Goal: Task Accomplishment & Management: Use online tool/utility

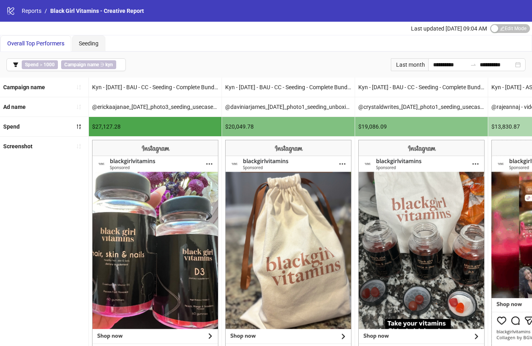
click at [409, 65] on div "Last month" at bounding box center [409, 64] width 37 height 13
click at [438, 65] on input "**********" at bounding box center [450, 64] width 34 height 9
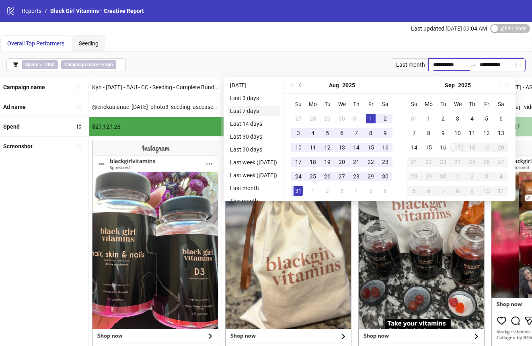
type input "**********"
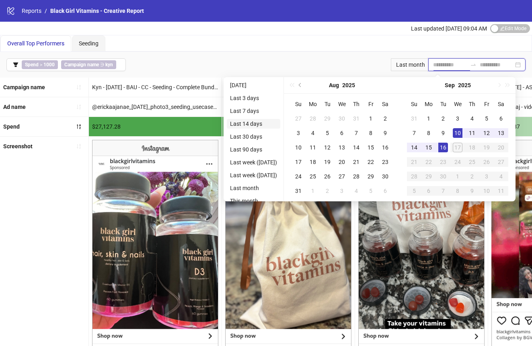
type input "**********"
click at [258, 121] on li "Last 14 days" at bounding box center [254, 124] width 54 height 10
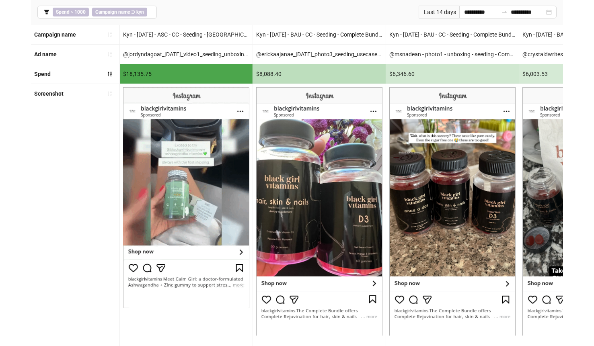
scroll to position [33, 0]
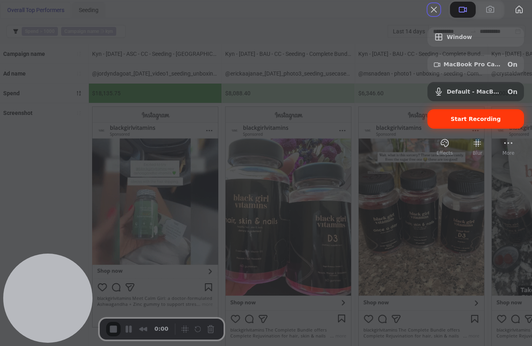
click at [458, 122] on span "Start Recording" at bounding box center [476, 119] width 50 height 6
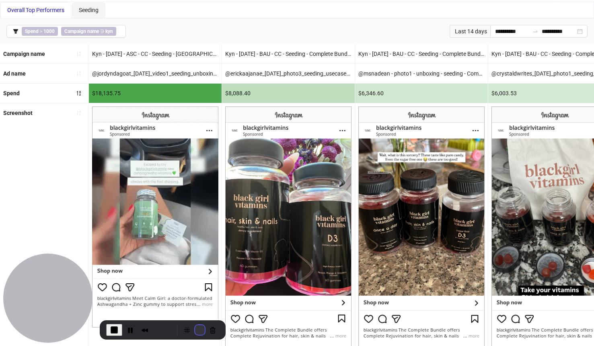
click at [196, 329] on button "Restart Recording" at bounding box center [200, 330] width 10 height 10
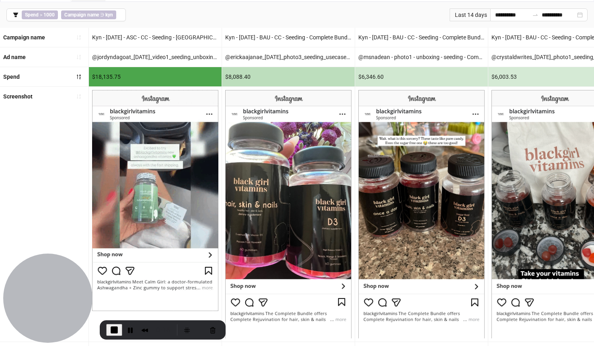
scroll to position [58, 0]
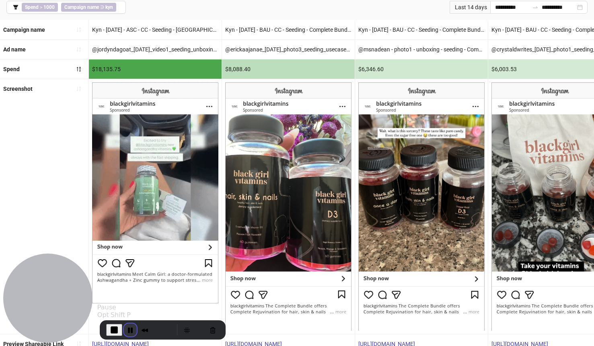
click at [131, 330] on button "Pause Recording" at bounding box center [130, 330] width 13 height 13
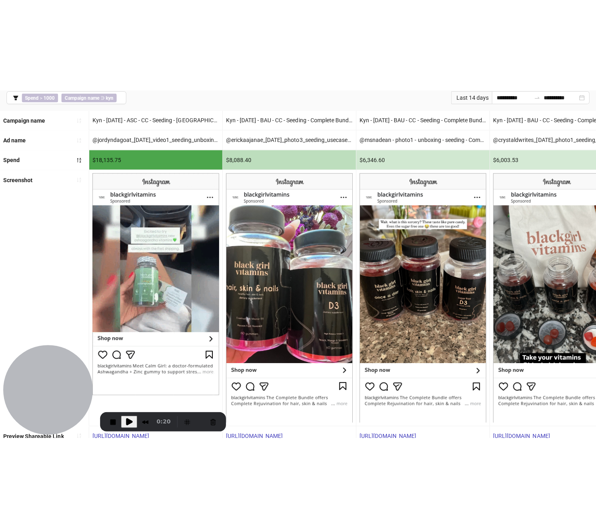
scroll to position [41, 0]
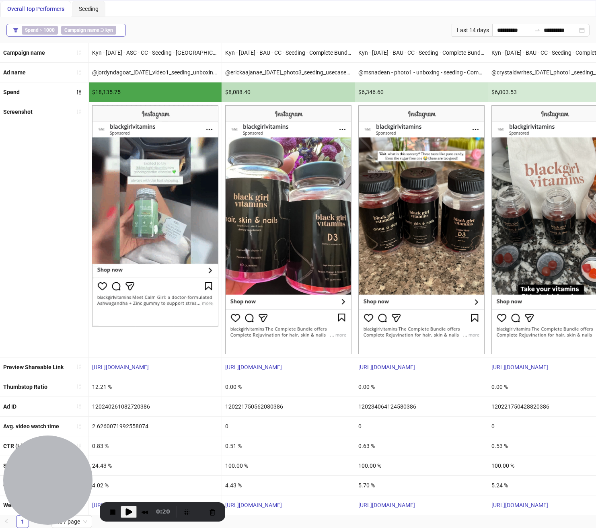
drag, startPoint x: 296, startPoint y: 4, endPoint x: 31, endPoint y: 24, distance: 265.5
click at [0, 0] on div "**********" at bounding box center [298, 246] width 596 height 563
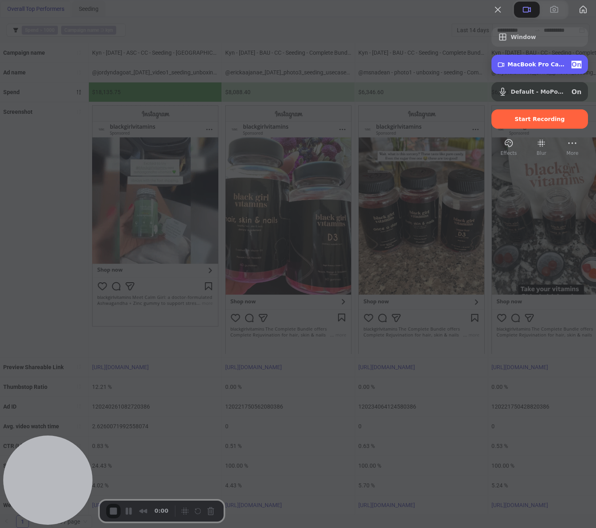
click at [526, 68] on span "MacBook Pro Camera (0000:0001)" at bounding box center [537, 64] width 58 height 6
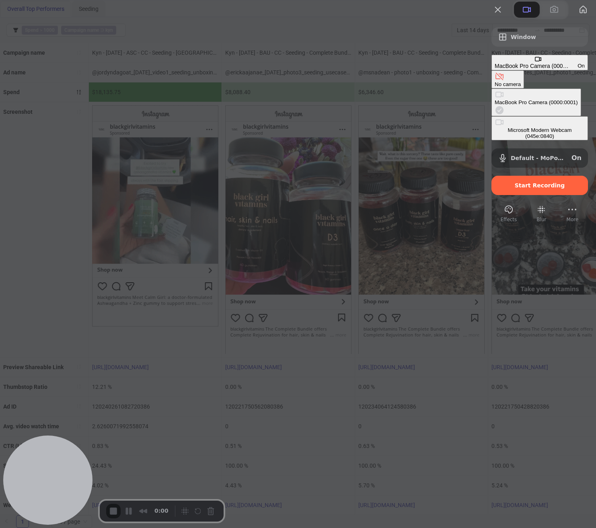
click at [495, 127] on div "Microsoft Modern Webcam (045e:0840)" at bounding box center [540, 133] width 90 height 12
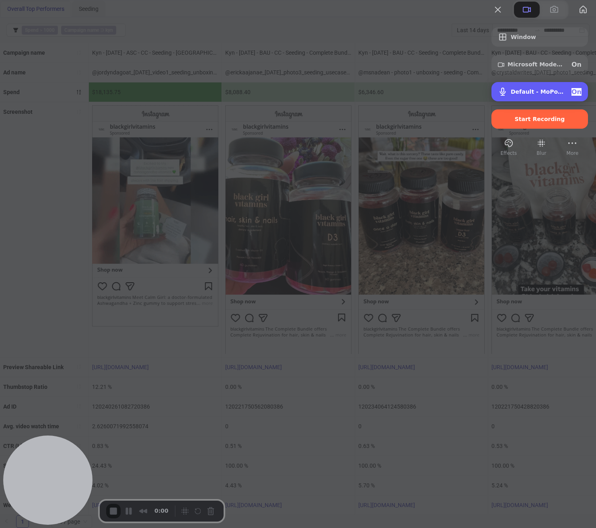
click at [517, 96] on div "Default - MoPods 25 (Bluetooth) On" at bounding box center [546, 92] width 71 height 8
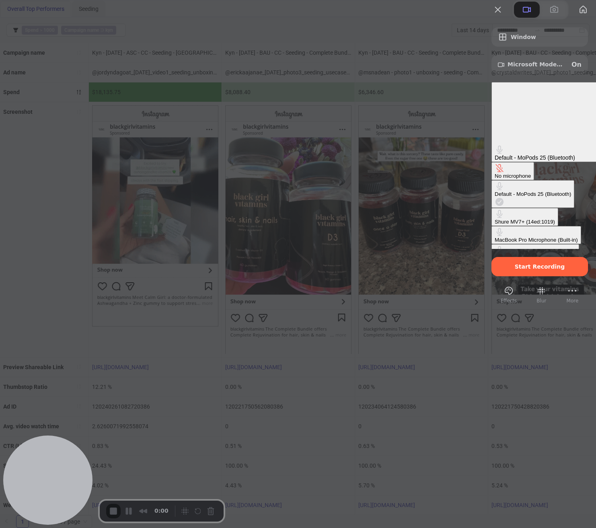
click at [492, 208] on \(14ed\ "Shure MV7+ (14ed:1019)" at bounding box center [525, 217] width 67 height 18
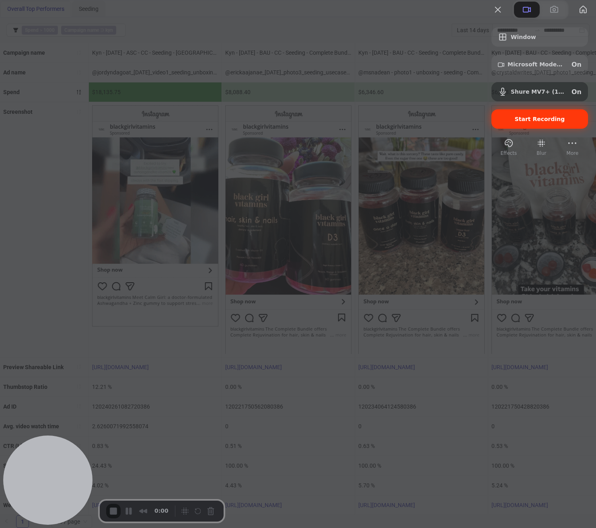
click at [525, 122] on span "Start Recording" at bounding box center [540, 119] width 50 height 6
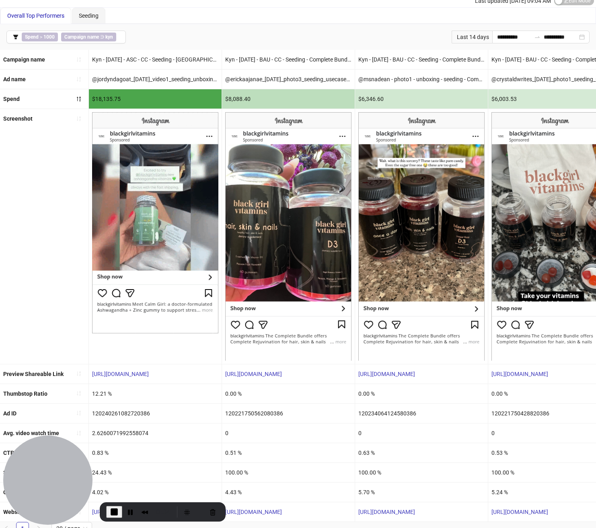
scroll to position [2, 0]
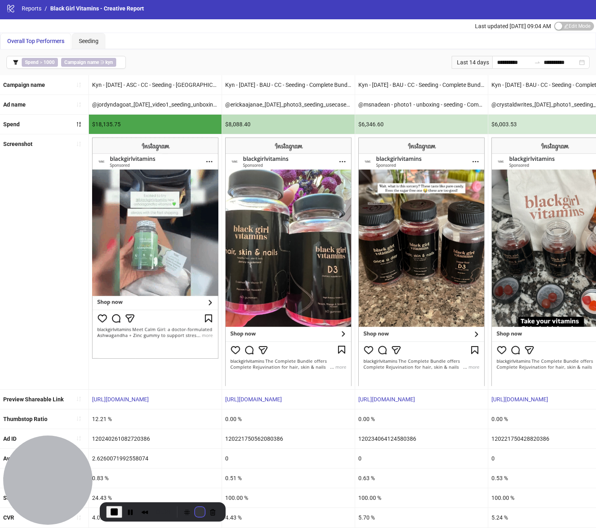
click at [195, 346] on button "Restart Recording" at bounding box center [200, 512] width 10 height 10
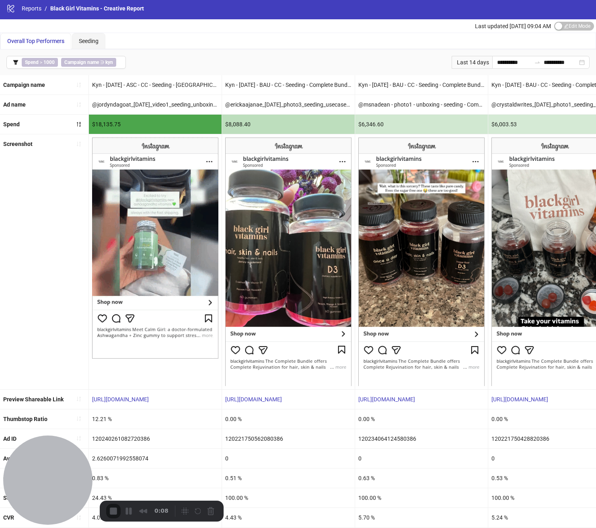
click at [97, 194] on img at bounding box center [155, 248] width 126 height 221
click at [200, 346] on button "Restart Recording" at bounding box center [200, 512] width 10 height 10
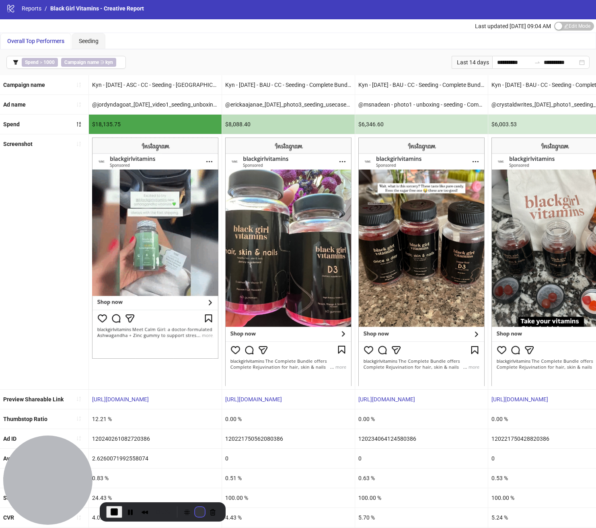
click at [198, 346] on button "Restart Recording" at bounding box center [200, 512] width 10 height 10
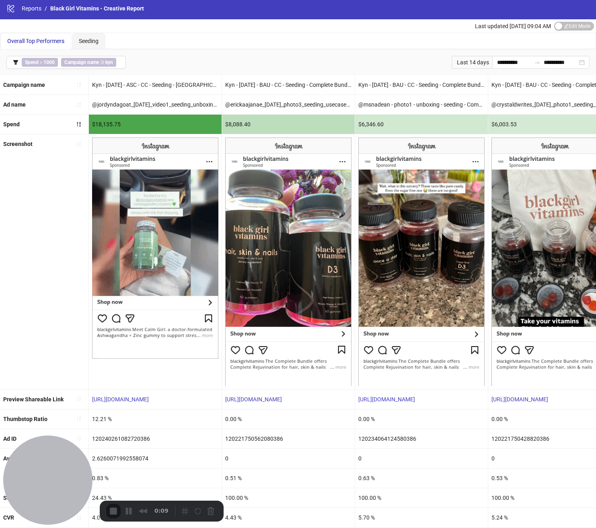
click at [195, 346] on button "Restart Recording" at bounding box center [200, 512] width 10 height 10
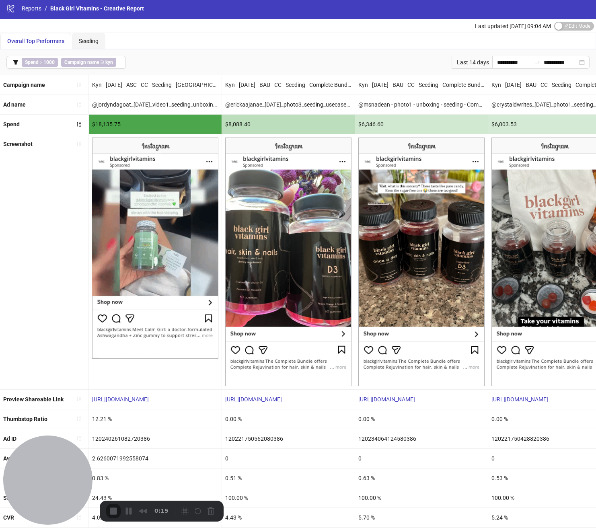
click at [195, 346] on button "Restart Recording" at bounding box center [200, 512] width 10 height 10
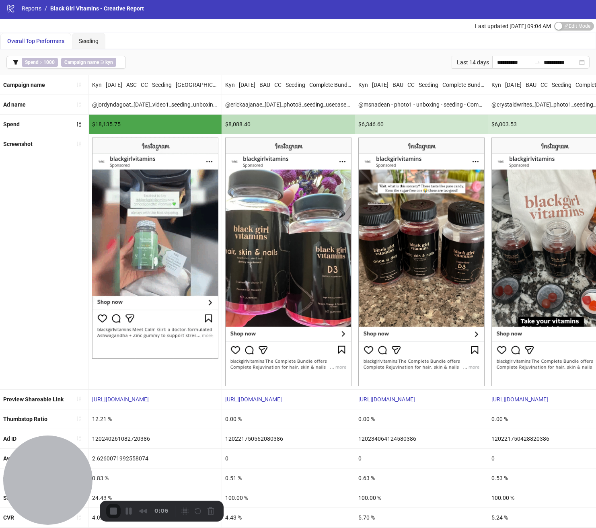
click at [196, 346] on button "Restart Recording" at bounding box center [200, 512] width 10 height 10
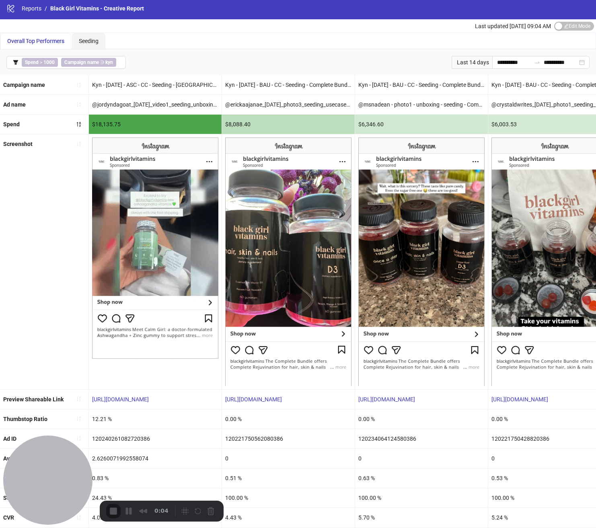
click at [129, 346] on button "Pause Recording" at bounding box center [130, 512] width 13 height 13
click at [141, 346] on button "Rewind and Trim Recording" at bounding box center [144, 512] width 13 height 13
click at [132, 346] on span "Play Recording" at bounding box center [129, 512] width 10 height 10
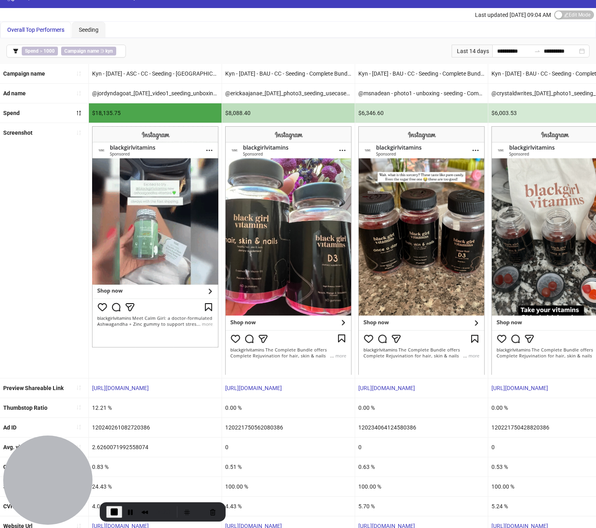
scroll to position [41, 0]
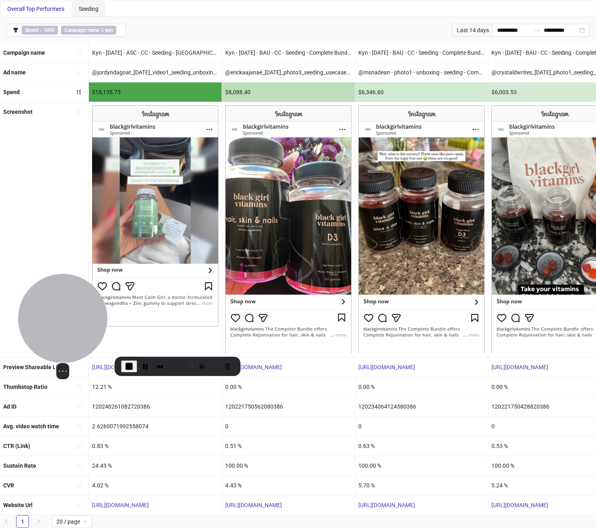
drag, startPoint x: 25, startPoint y: 459, endPoint x: 61, endPoint y: 312, distance: 151.7
click at [61, 312] on div at bounding box center [62, 318] width 89 height 89
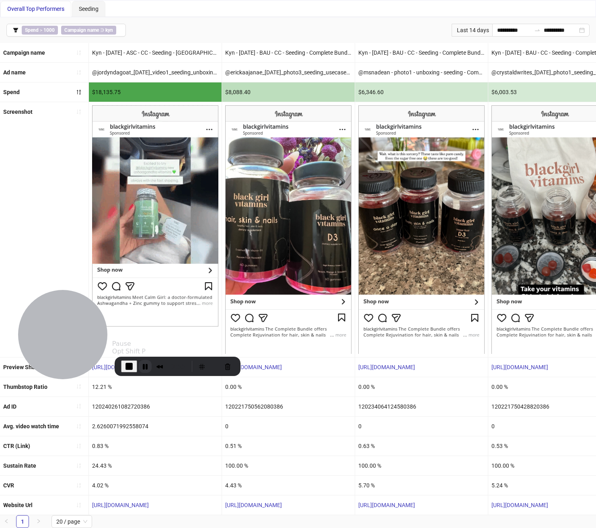
click at [143, 346] on button "Pause Recording" at bounding box center [145, 366] width 13 height 13
click at [142, 346] on span "Play Recording" at bounding box center [144, 367] width 10 height 10
click at [146, 346] on button "Pause Recording" at bounding box center [145, 366] width 13 height 13
click at [157, 346] on button "Rewind and Trim Recording" at bounding box center [159, 366] width 13 height 13
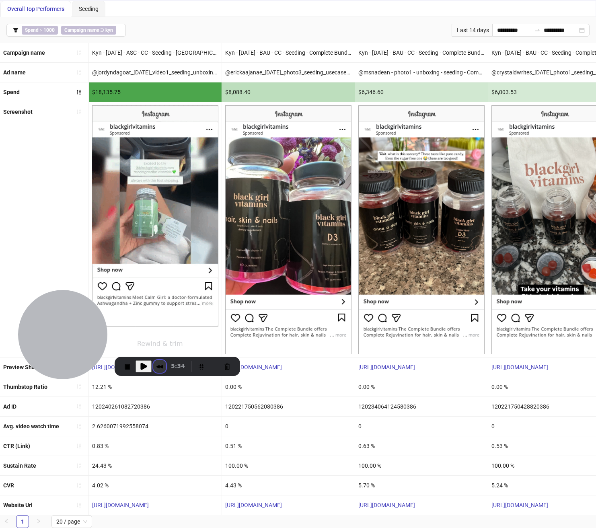
click at [160, 346] on button "Rewind and Trim Recording" at bounding box center [159, 366] width 13 height 13
click at [149, 346] on button "Play Recording" at bounding box center [144, 366] width 16 height 12
click at [233, 346] on div "0.51 %" at bounding box center [288, 445] width 133 height 19
click at [157, 346] on button "Rewind and Trim Recording" at bounding box center [159, 366] width 13 height 13
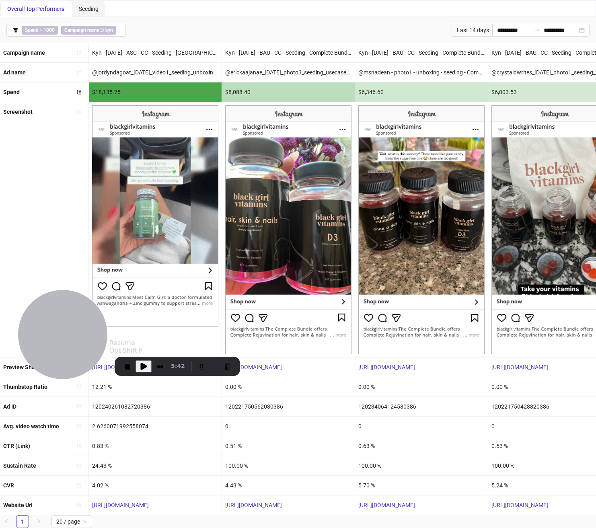
click at [139, 346] on span "Play Recording" at bounding box center [144, 367] width 10 height 10
click at [146, 346] on button "Pause Recording" at bounding box center [145, 366] width 13 height 13
click at [157, 346] on button "Rewind and Trim Recording" at bounding box center [159, 366] width 13 height 13
click at [143, 346] on span "Play Recording" at bounding box center [144, 367] width 10 height 10
click at [230, 346] on div "0.51 %" at bounding box center [288, 445] width 133 height 19
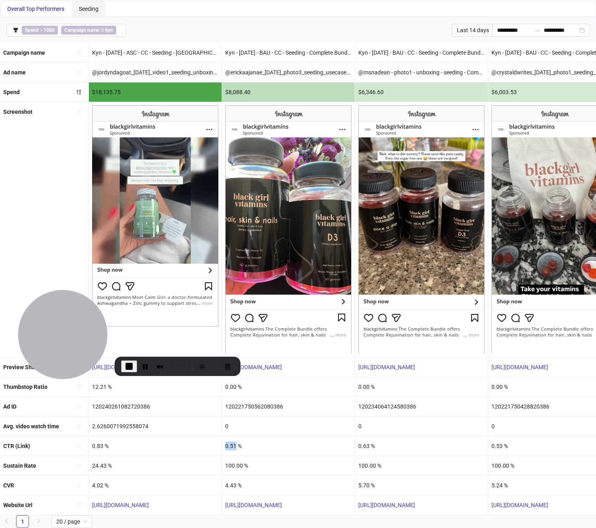
click at [230, 346] on div "0.51 %" at bounding box center [288, 445] width 133 height 19
click at [144, 346] on button "Pause Recording" at bounding box center [145, 366] width 13 height 13
click at [155, 346] on button "Rewind and Trim Recording" at bounding box center [159, 366] width 13 height 13
click at [144, 346] on span "Play Recording" at bounding box center [144, 367] width 10 height 10
click at [157, 346] on button "Rewind and Trim Recording" at bounding box center [159, 366] width 13 height 13
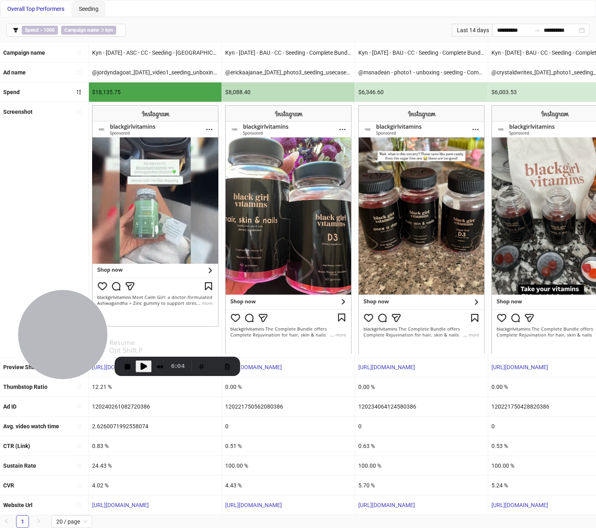
click at [145, 346] on span "Play Recording" at bounding box center [144, 367] width 10 height 10
click at [143, 346] on button "Pause Recording" at bounding box center [145, 366] width 13 height 13
click at [146, 346] on span "Play Recording" at bounding box center [144, 367] width 10 height 10
click at [146, 346] on button "Pause Recording" at bounding box center [145, 366] width 13 height 13
click at [146, 346] on span "Play Recording" at bounding box center [144, 367] width 10 height 10
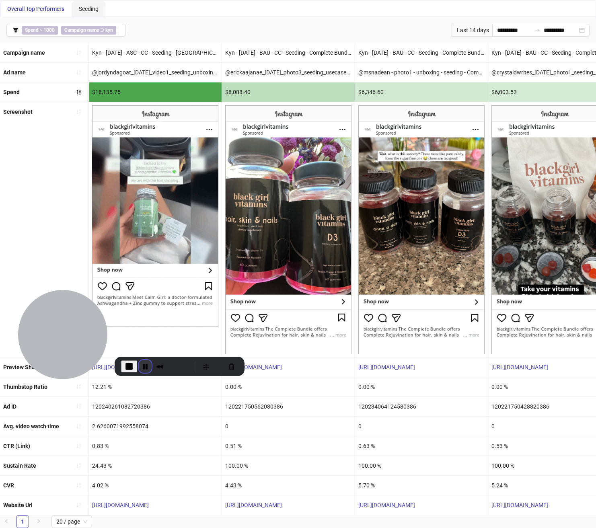
click at [144, 346] on button "Pause Recording" at bounding box center [145, 366] width 13 height 13
click at [157, 346] on button "Rewind and Trim Recording" at bounding box center [159, 366] width 13 height 13
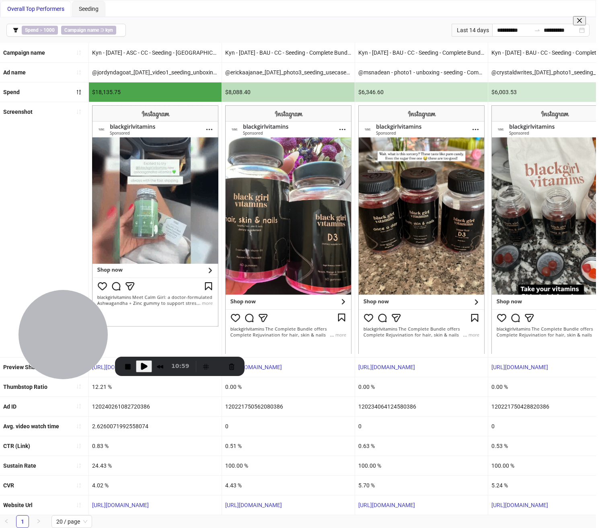
click at [538, 24] on span at bounding box center [579, 20] width 6 height 6
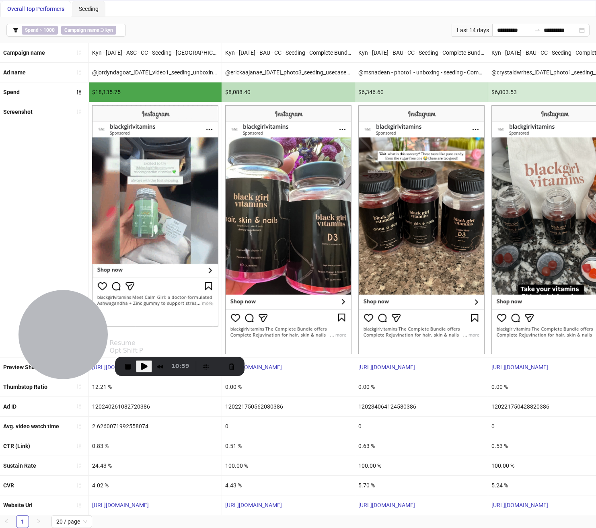
click at [140, 346] on span "Play Recording" at bounding box center [144, 367] width 10 height 10
click at [144, 346] on button "Pause Recording" at bounding box center [145, 366] width 13 height 13
click at [159, 346] on button "Rewind and Trim Recording" at bounding box center [160, 366] width 13 height 13
drag, startPoint x: 142, startPoint y: 364, endPoint x: 150, endPoint y: 359, distance: 9.5
click at [141, 346] on span "Play Recording" at bounding box center [144, 367] width 10 height 10
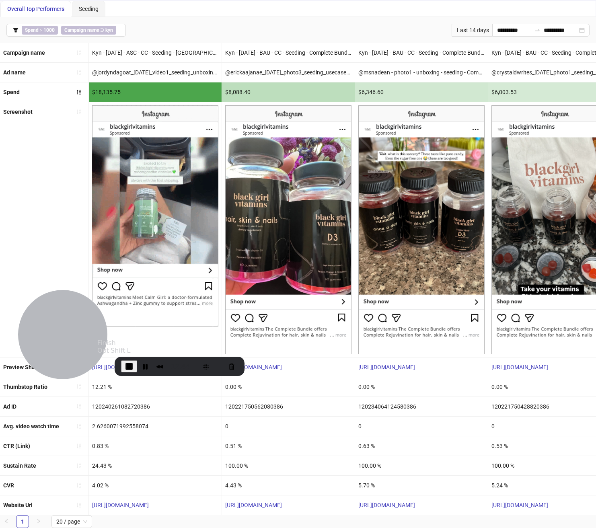
click at [130, 346] on span "End Recording" at bounding box center [129, 367] width 10 height 10
